Goal: Task Accomplishment & Management: Manage account settings

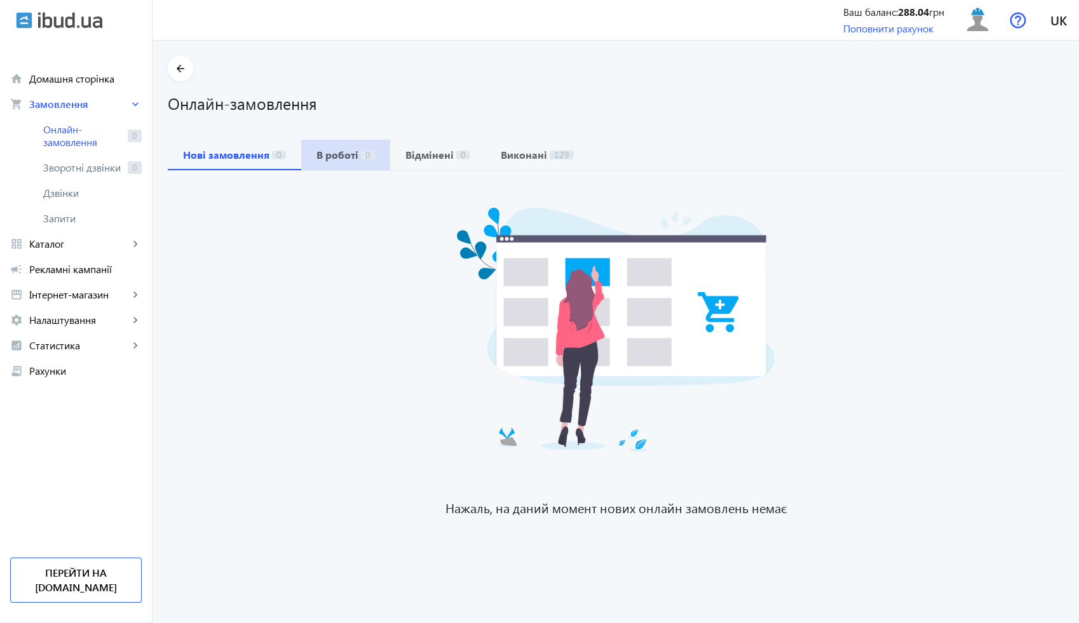
click at [361, 154] on span "0" at bounding box center [368, 155] width 14 height 9
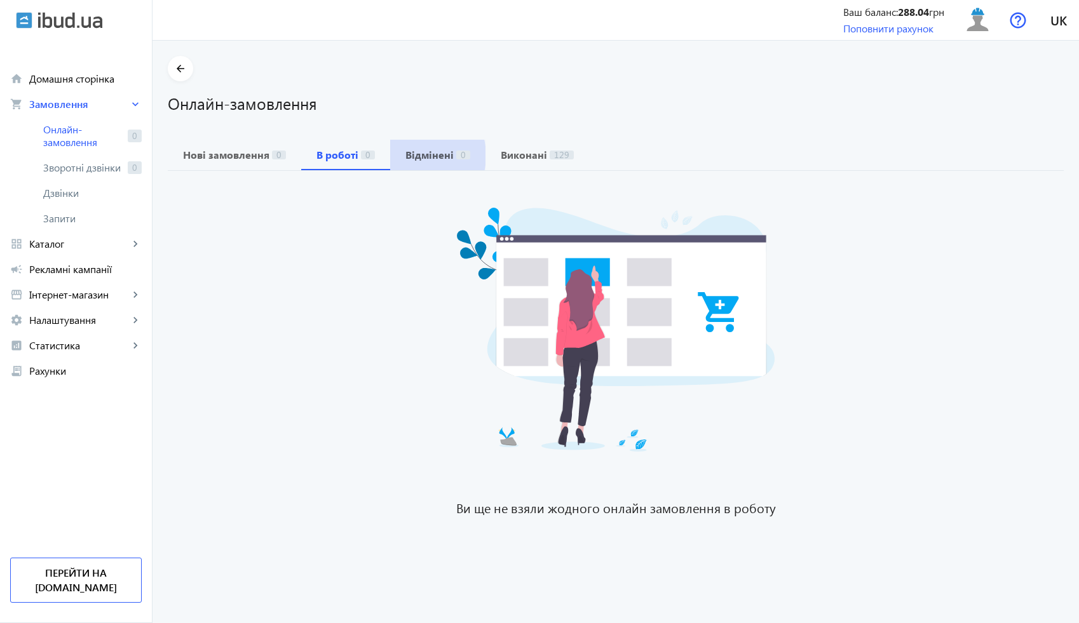
click at [410, 156] on b "Відмінені" at bounding box center [429, 155] width 48 height 10
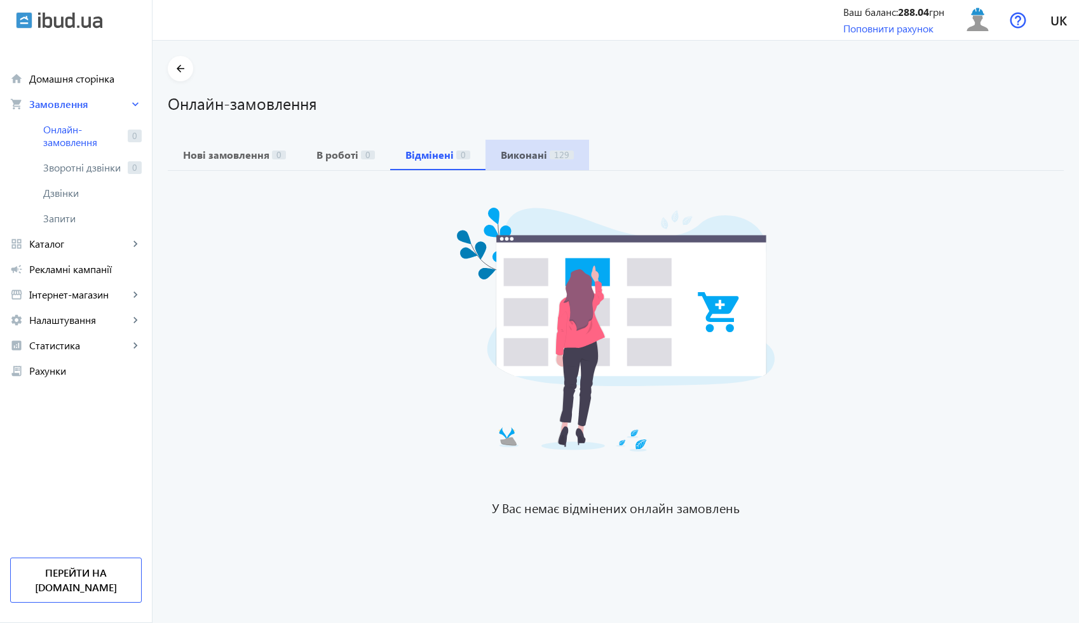
click at [528, 163] on span "Виконані 129" at bounding box center [537, 155] width 73 height 30
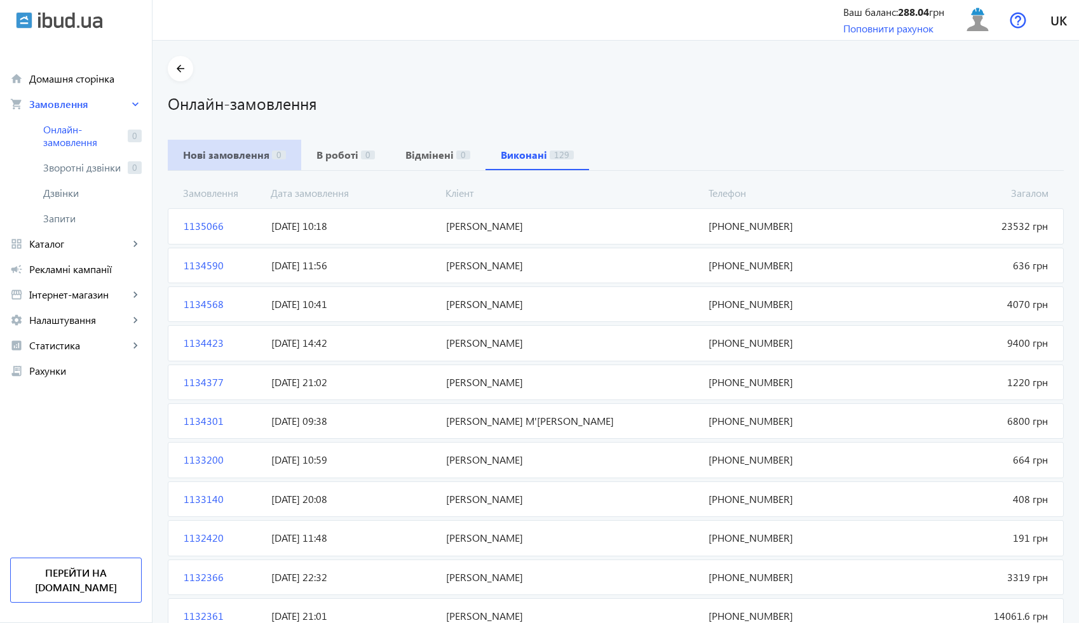
click at [241, 152] on b "Нові замовлення" at bounding box center [226, 155] width 86 height 10
